Goal: Transaction & Acquisition: Purchase product/service

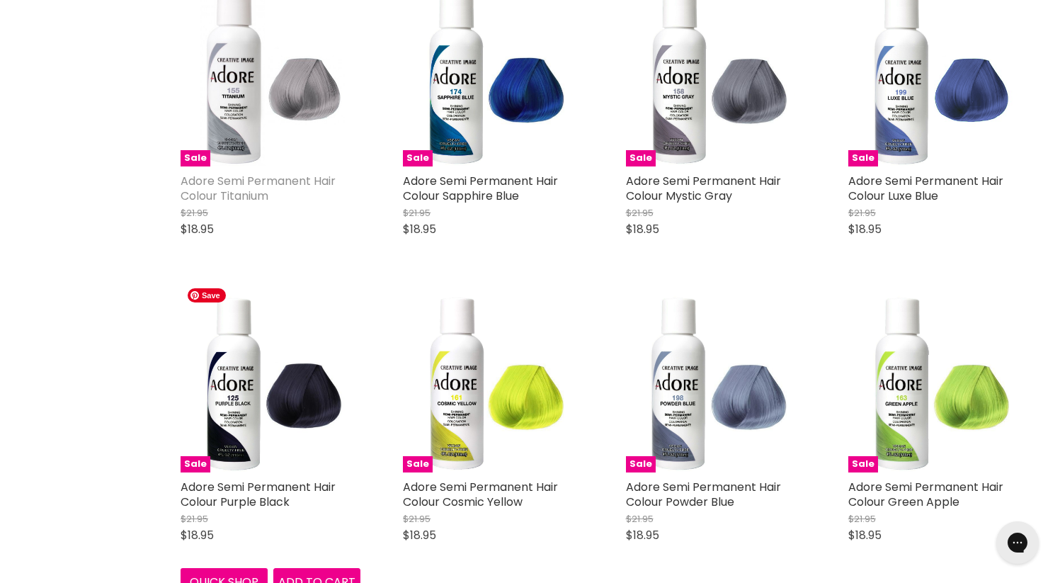
scroll to position [4012, 0]
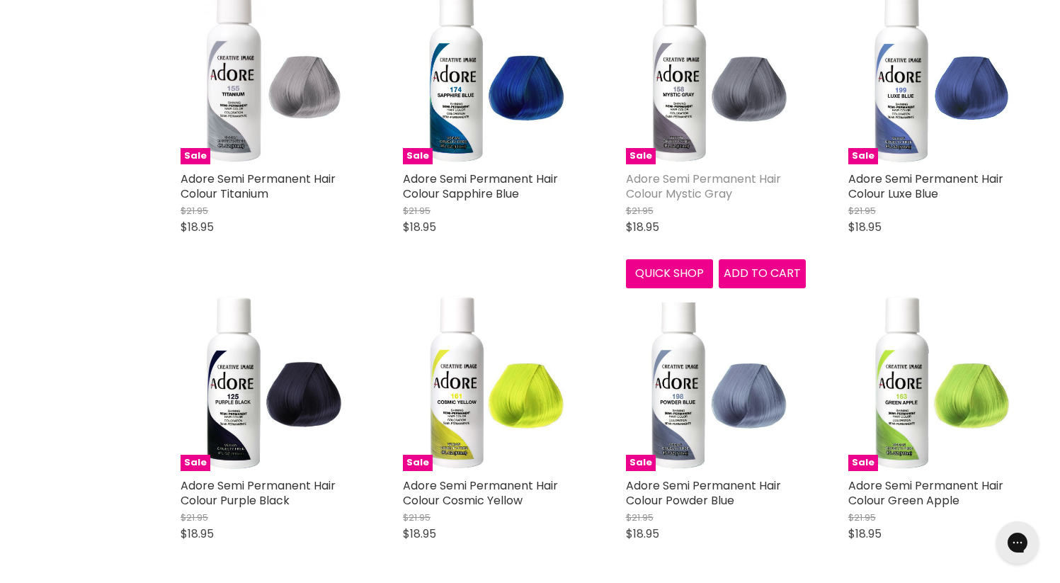
click at [699, 171] on link "Adore Semi Permanent Hair Colour Mystic Gray" at bounding box center [703, 186] width 155 height 31
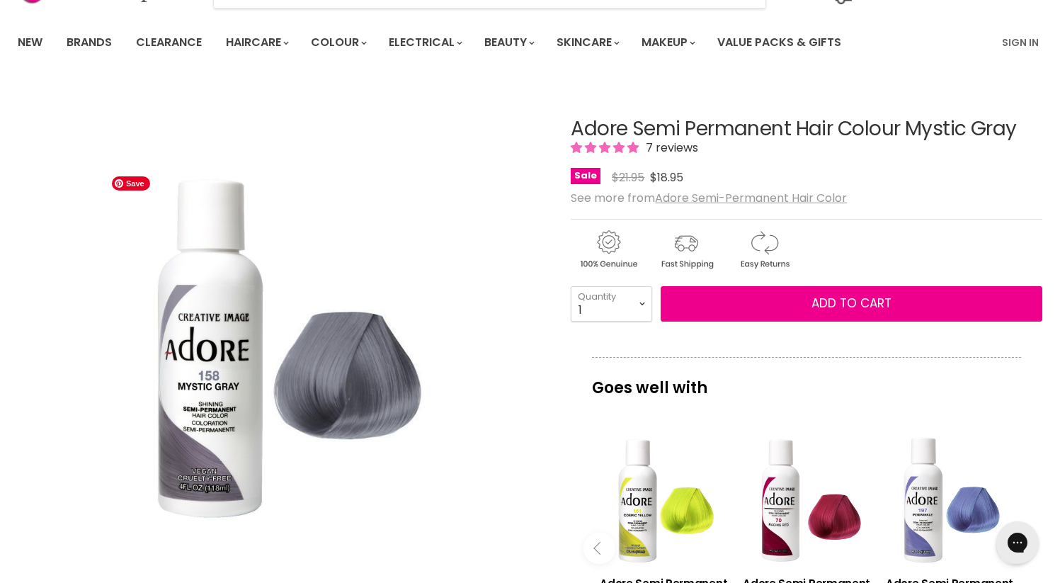
scroll to position [86, 0]
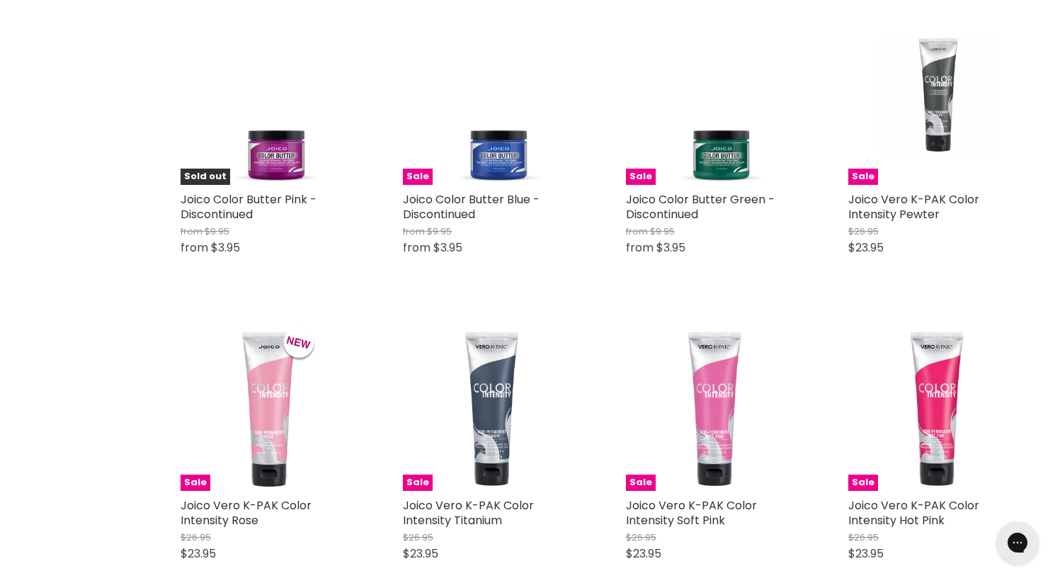
scroll to position [3129, 0]
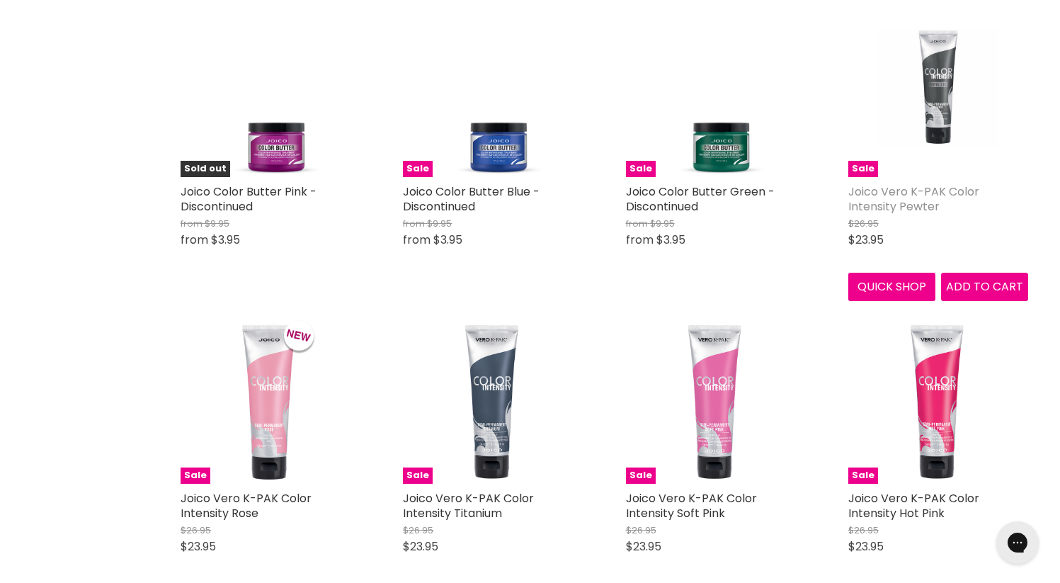
click at [946, 194] on link "Joico Vero K-PAK Color Intensity Pewter" at bounding box center [913, 198] width 131 height 31
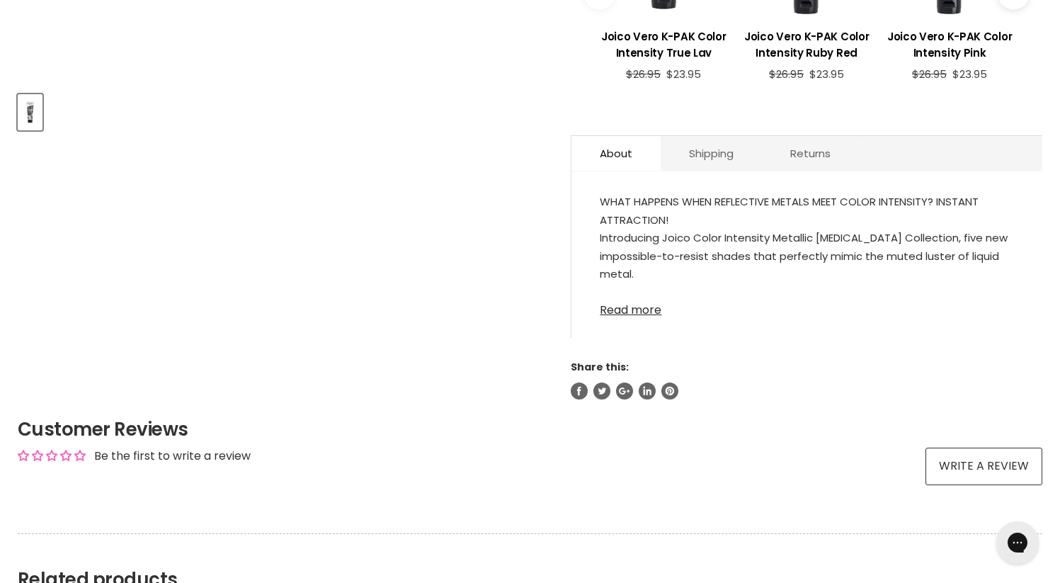
click at [639, 317] on link "Read more" at bounding box center [807, 305] width 414 height 21
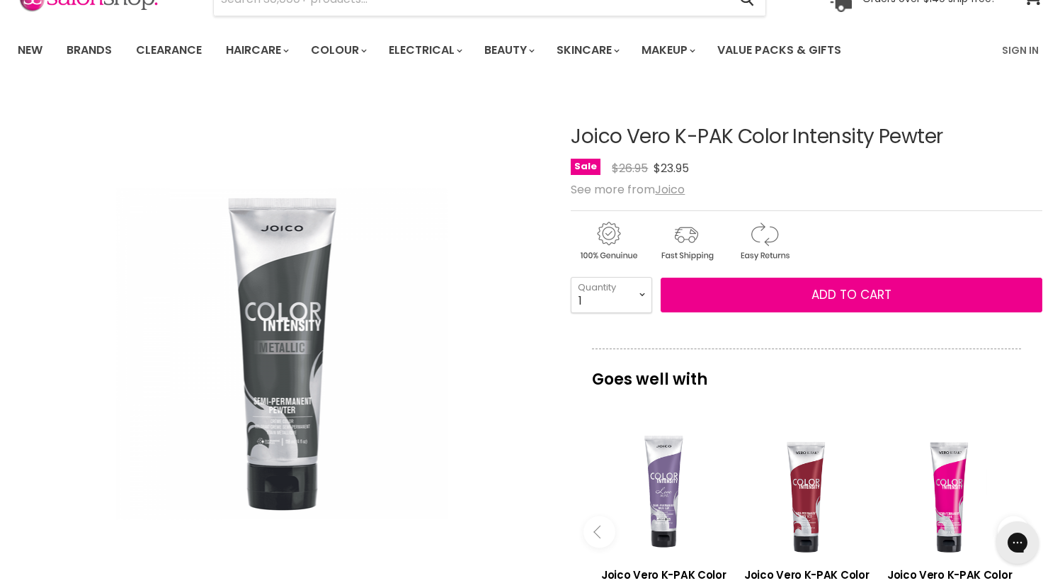
scroll to position [101, 0]
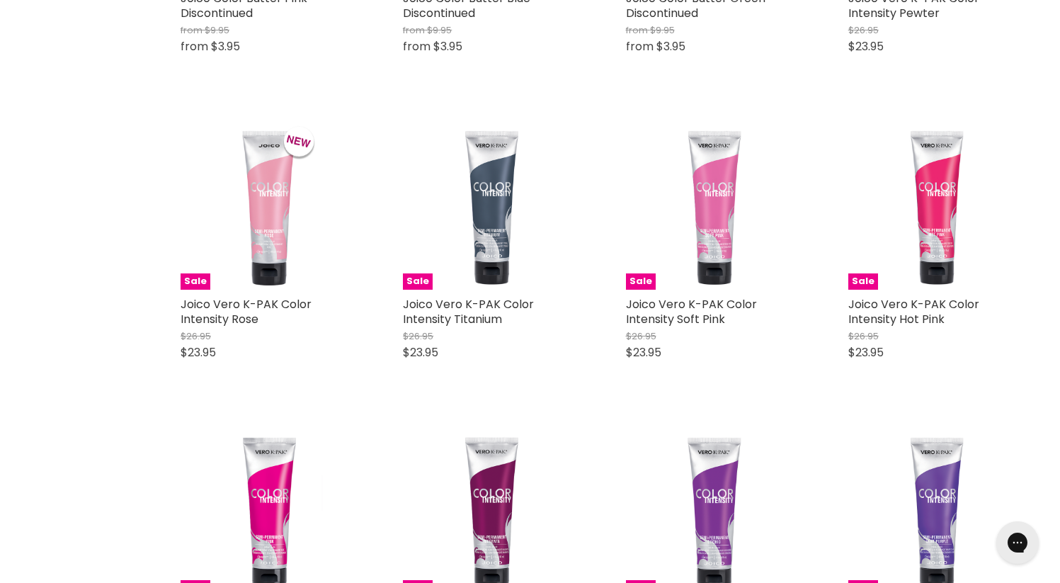
scroll to position [3324, 0]
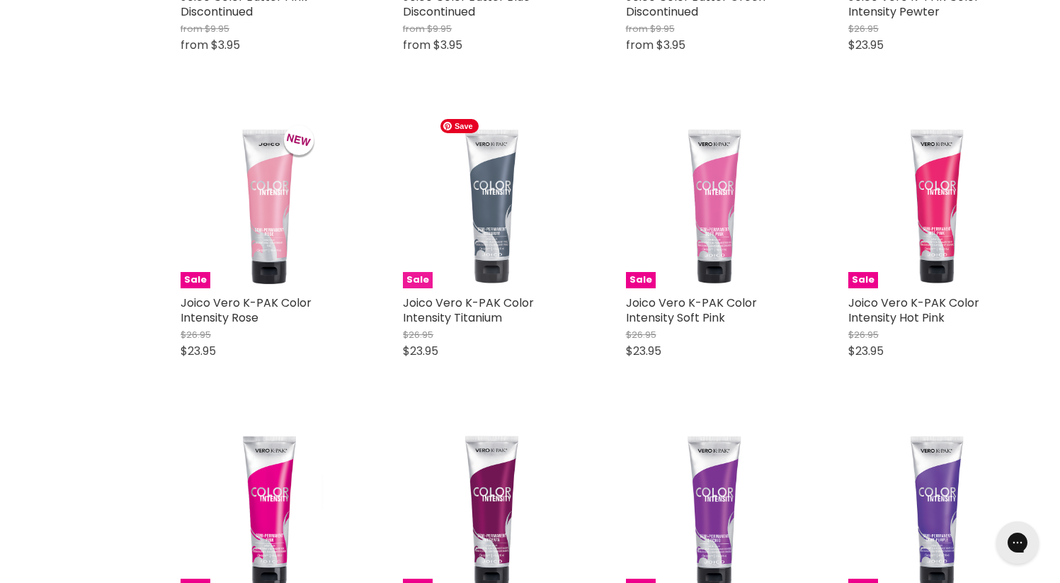
click at [494, 249] on img "Main content" at bounding box center [493, 198] width 120 height 180
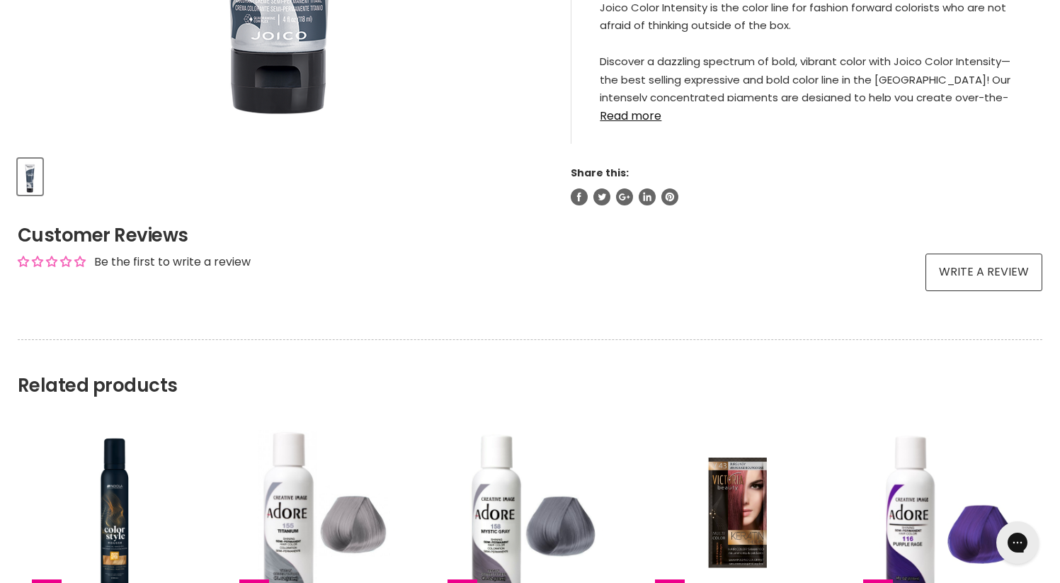
scroll to position [578, 0]
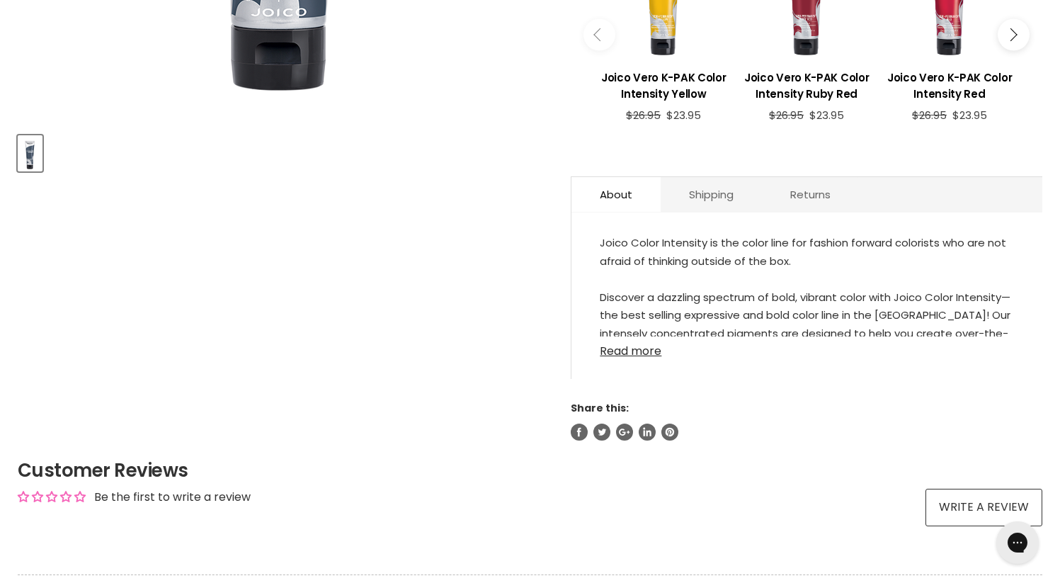
click at [634, 358] on link "Read more" at bounding box center [807, 346] width 414 height 21
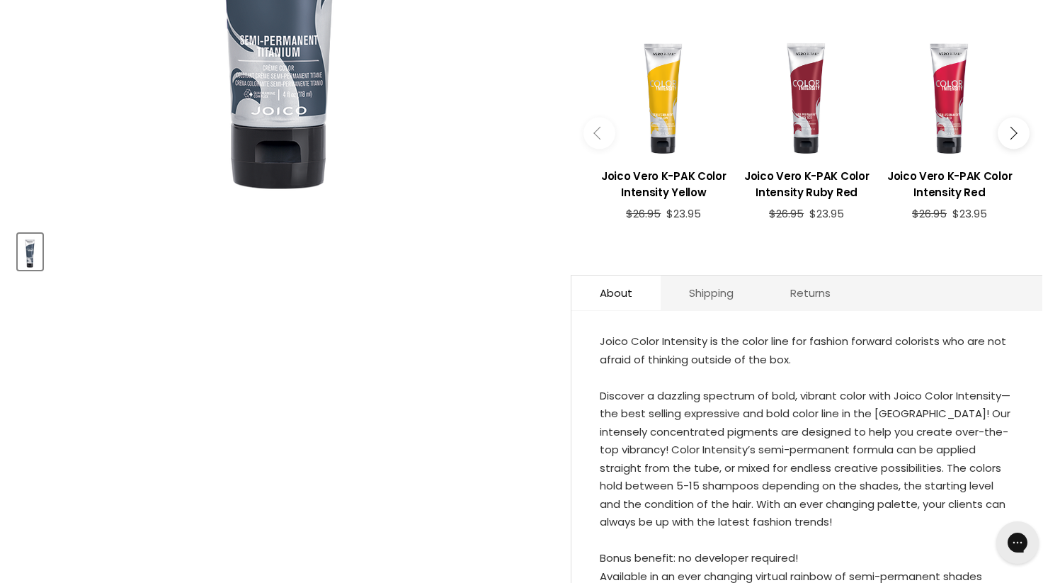
scroll to position [366, 0]
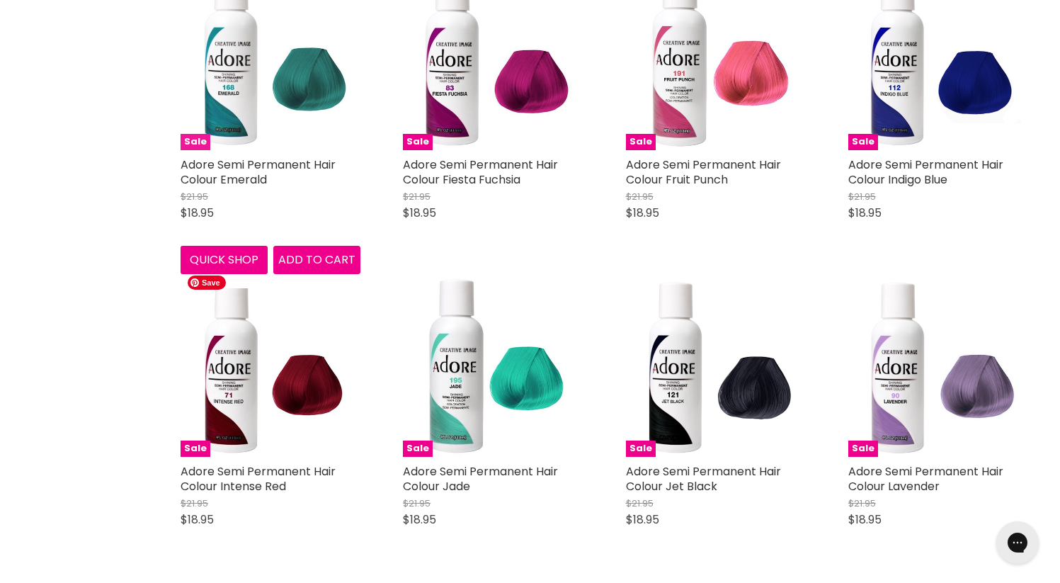
scroll to position [5826, 0]
